Goal: Task Accomplishment & Management: Manage account settings

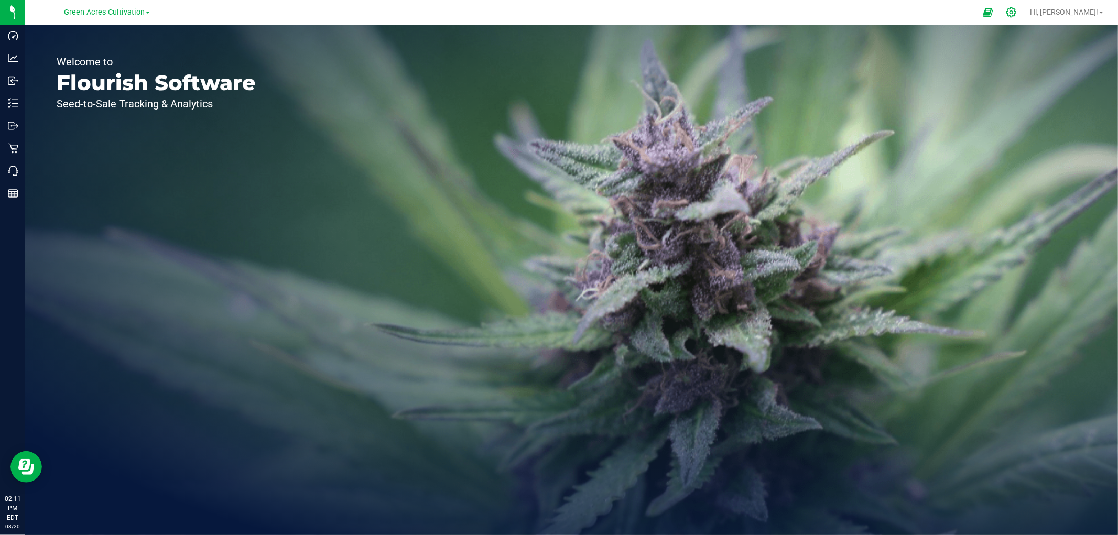
click at [1017, 17] on icon at bounding box center [1011, 12] width 11 height 11
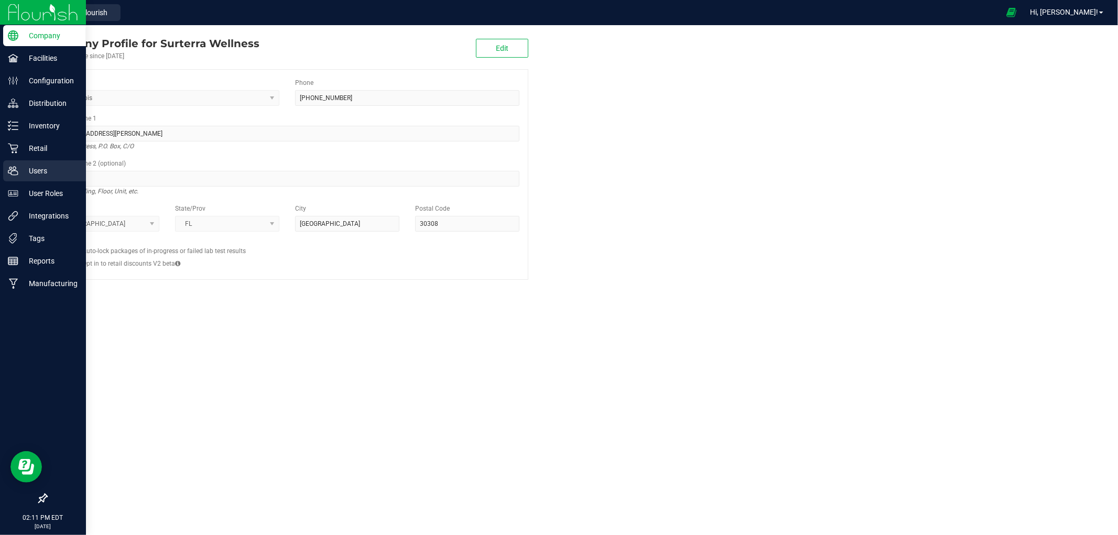
click at [13, 170] on icon at bounding box center [13, 171] width 10 height 10
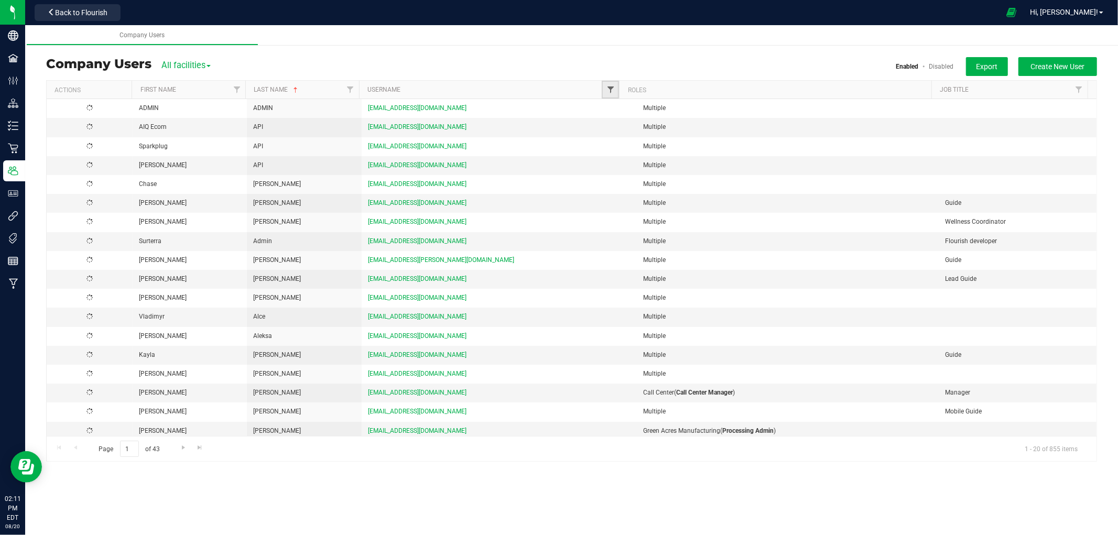
click at [611, 91] on span "Filter" at bounding box center [610, 89] width 8 height 8
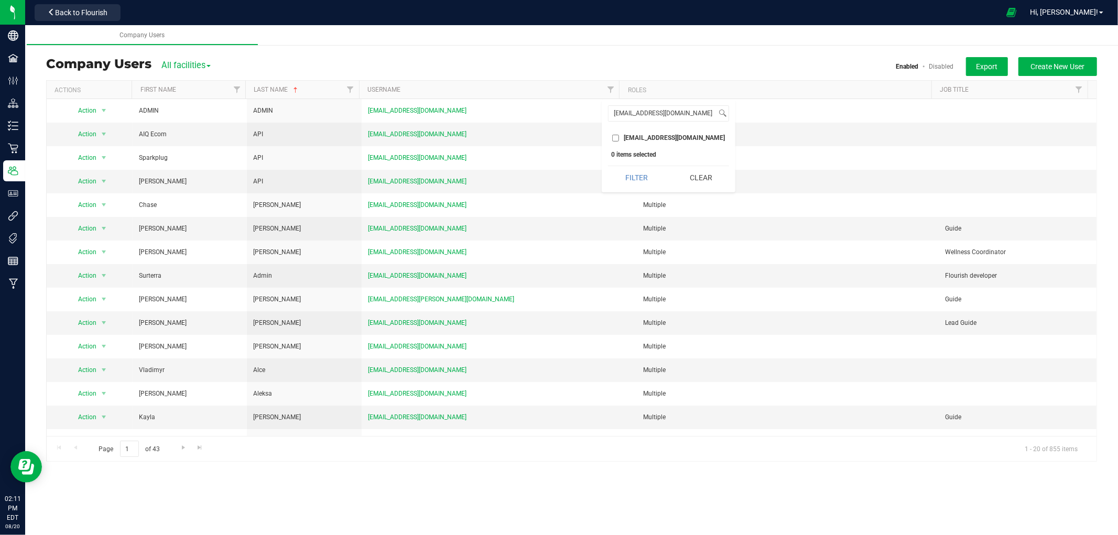
type input "[EMAIL_ADDRESS][DOMAIN_NAME]"
click at [619, 138] on input "[EMAIL_ADDRESS][DOMAIN_NAME]" at bounding box center [615, 138] width 7 height 7
checkbox input "true"
click at [631, 169] on button "Filter" at bounding box center [636, 177] width 57 height 23
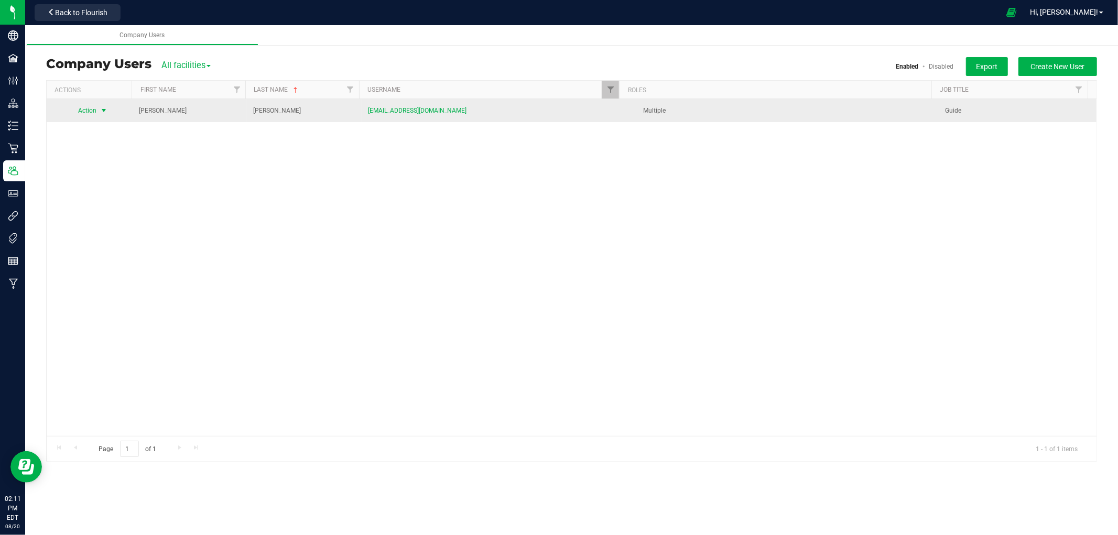
click at [81, 107] on span "Action" at bounding box center [83, 110] width 29 height 15
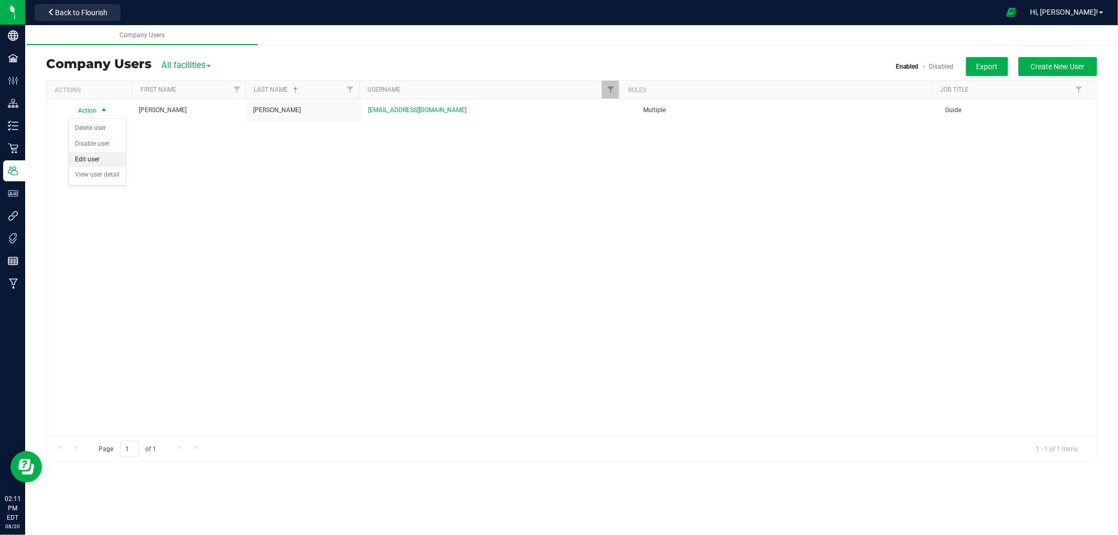
click at [98, 156] on li "Edit user" at bounding box center [97, 160] width 57 height 16
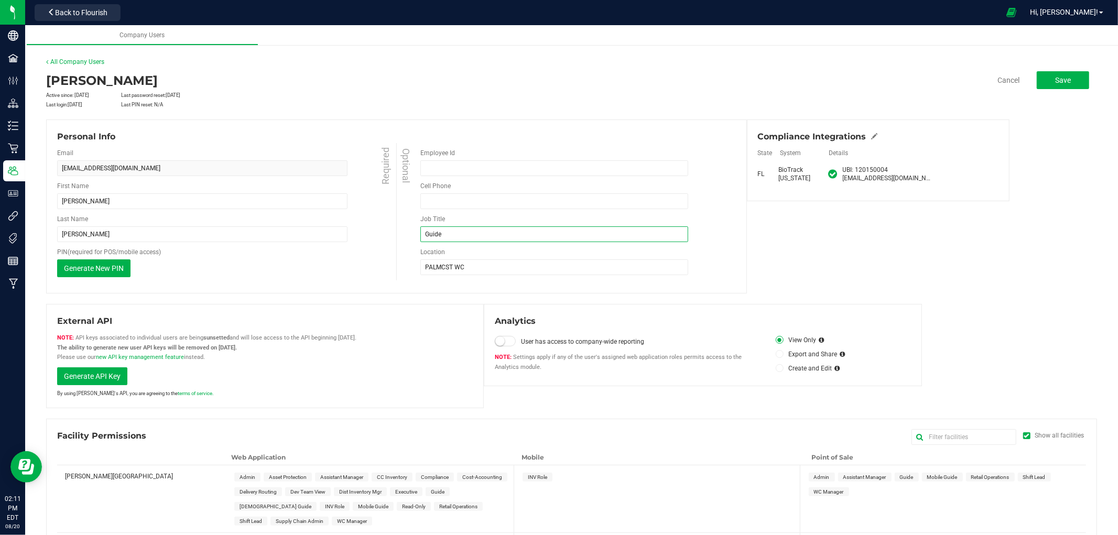
click at [422, 234] on input "Guide" at bounding box center [554, 234] width 268 height 16
type input "Lead Guide"
click at [404, 259] on div "Optional Employee Id Cell Phone Must be at least 10 digits Phone number is requ…" at bounding box center [565, 211] width 339 height 137
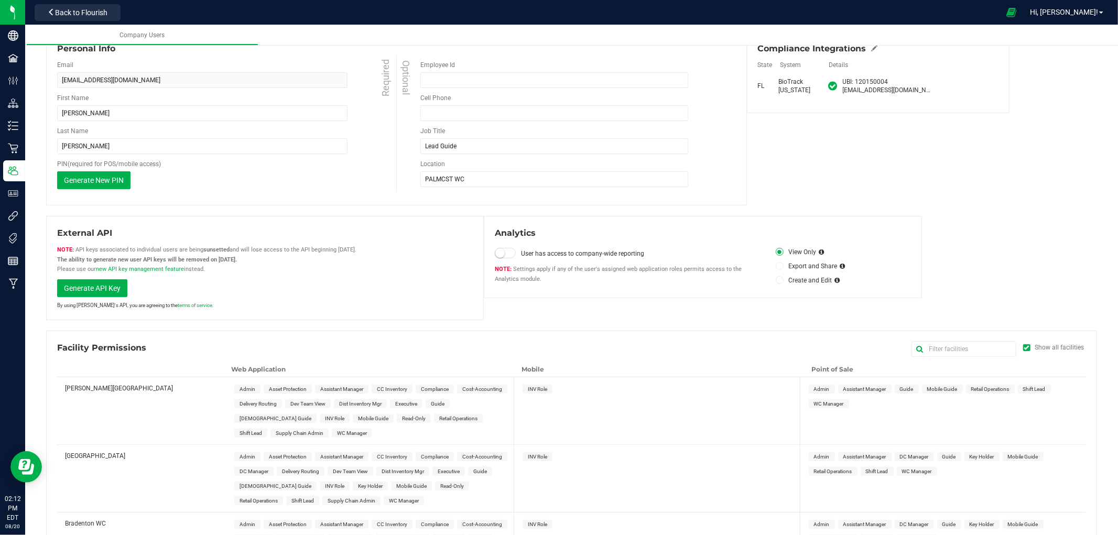
scroll to position [116, 0]
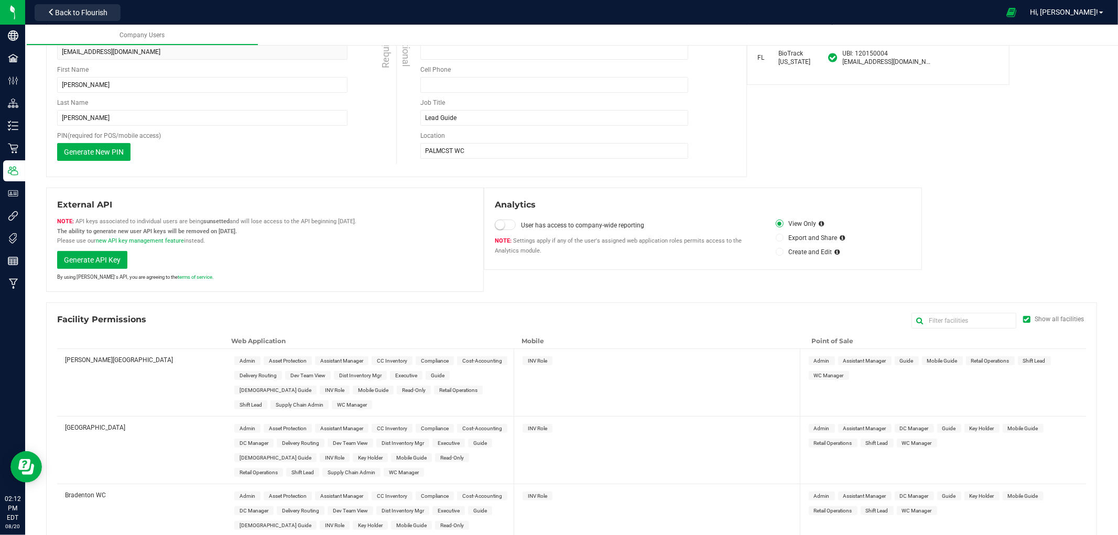
click at [1035, 321] on div "Show all facilities" at bounding box center [1059, 319] width 49 height 9
click at [0, 0] on input "Show all facilities" at bounding box center [0, 0] width 0 height 0
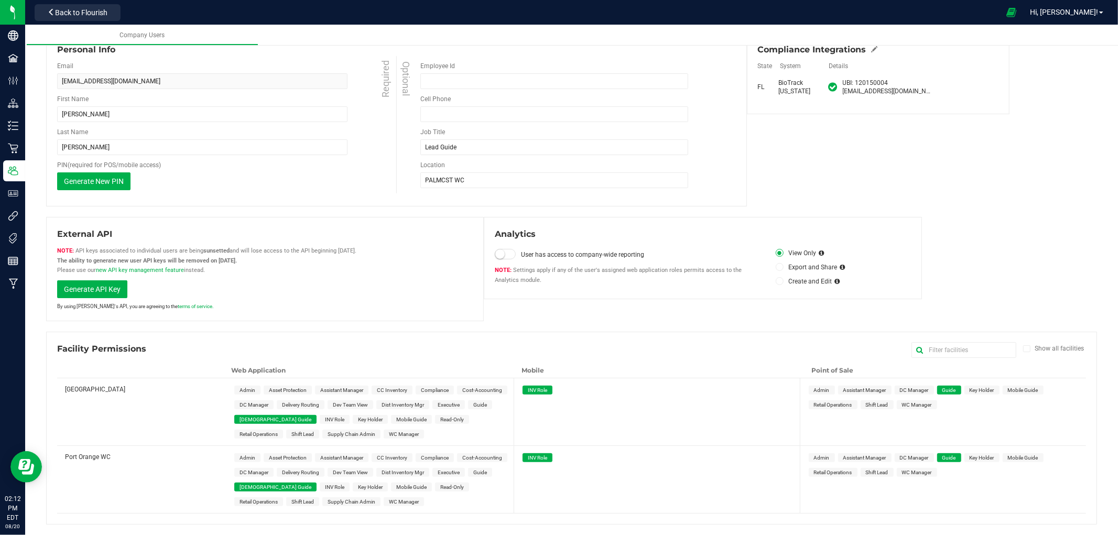
scroll to position [86, 0]
click at [291, 435] on span "Shift Lead" at bounding box center [302, 435] width 23 height 6
click at [291, 500] on span "Shift Lead" at bounding box center [302, 503] width 23 height 6
click at [883, 405] on span "Shift Lead" at bounding box center [877, 406] width 23 height 6
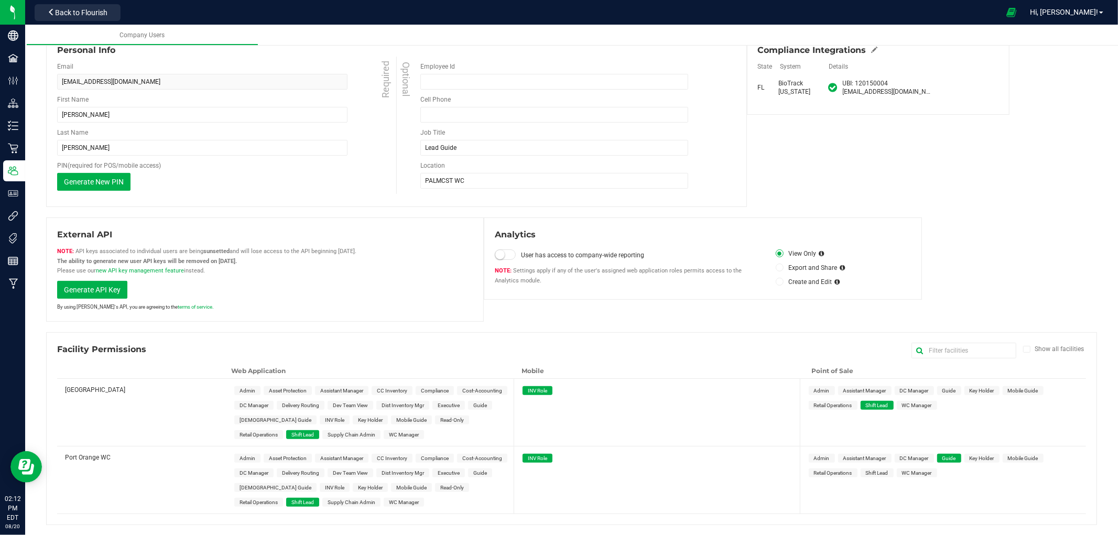
click at [879, 470] on span "Shift Lead" at bounding box center [877, 473] width 23 height 6
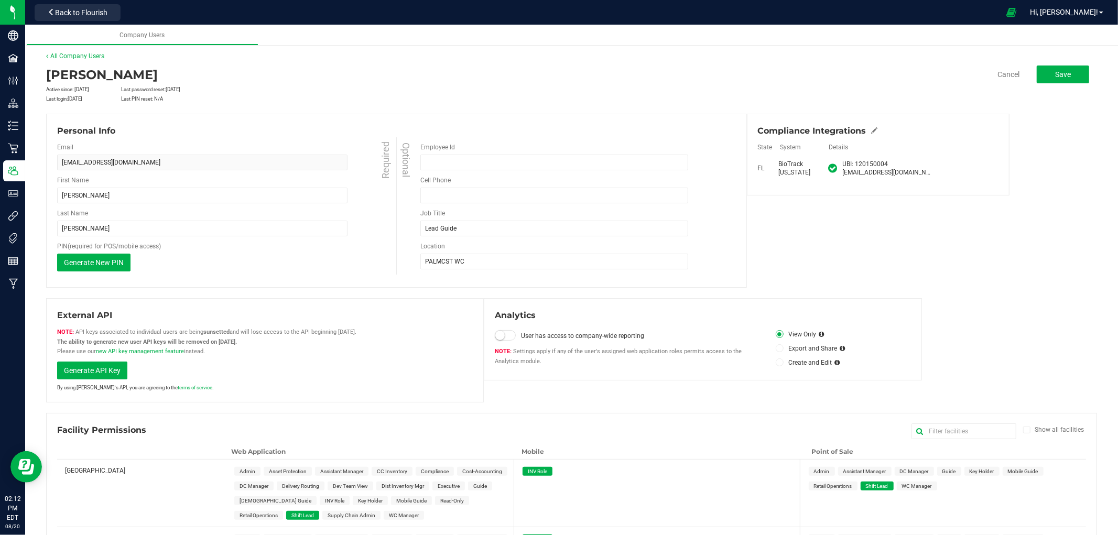
scroll to position [0, 0]
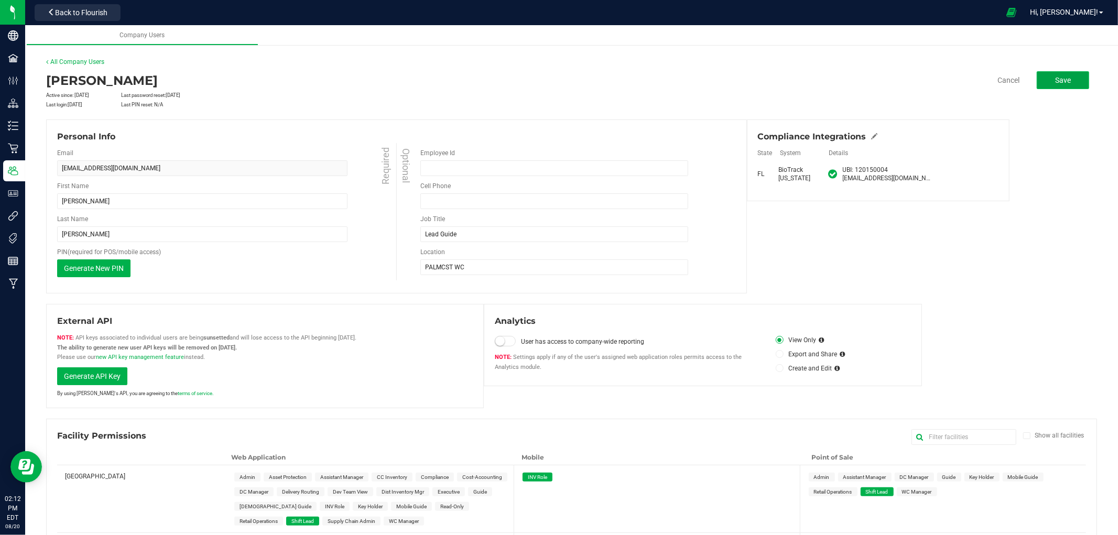
click at [1055, 82] on span "Save" at bounding box center [1063, 80] width 16 height 8
